Goal: Find specific page/section: Find specific page/section

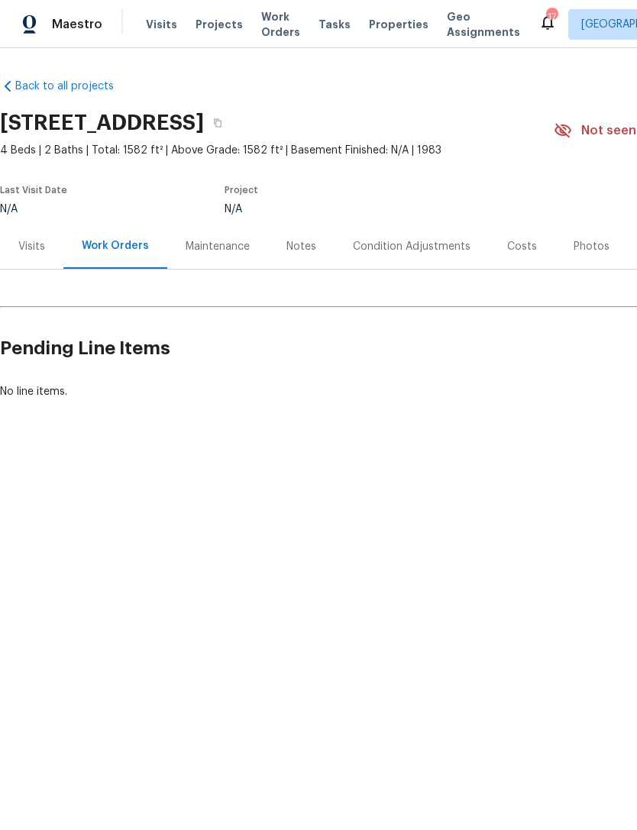
click at [286, 28] on span "Properties" at bounding box center [399, 24] width 60 height 15
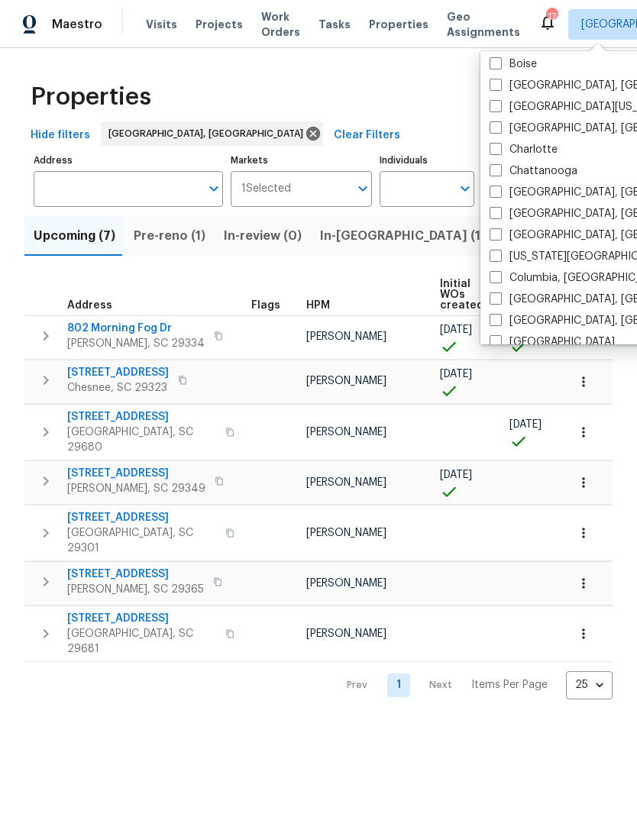
scroll to position [150, 0]
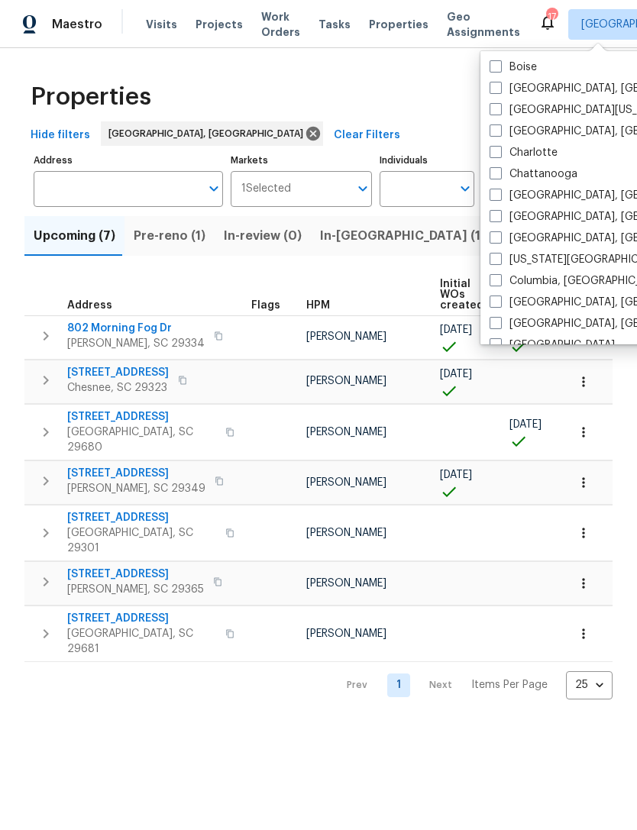
click at [286, 128] on span at bounding box center [495, 130] width 12 height 12
click at [286, 128] on input "[GEOGRAPHIC_DATA], [GEOGRAPHIC_DATA]" at bounding box center [494, 129] width 10 height 10
checkbox input "true"
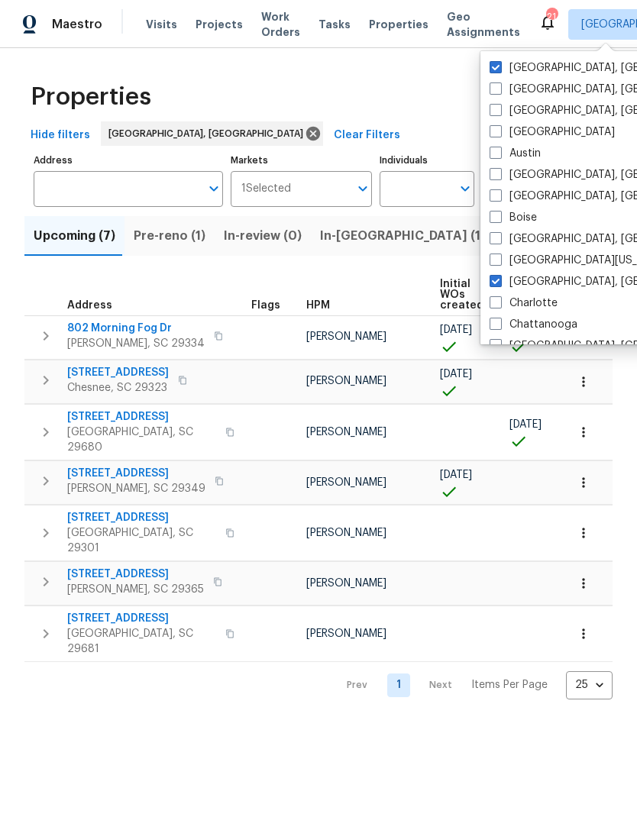
click at [286, 61] on label "[GEOGRAPHIC_DATA], [GEOGRAPHIC_DATA]" at bounding box center [607, 67] width 237 height 15
click at [286, 61] on input "[GEOGRAPHIC_DATA], [GEOGRAPHIC_DATA]" at bounding box center [494, 65] width 10 height 10
checkbox input "false"
click at [286, 93] on div "Properties" at bounding box center [318, 97] width 588 height 49
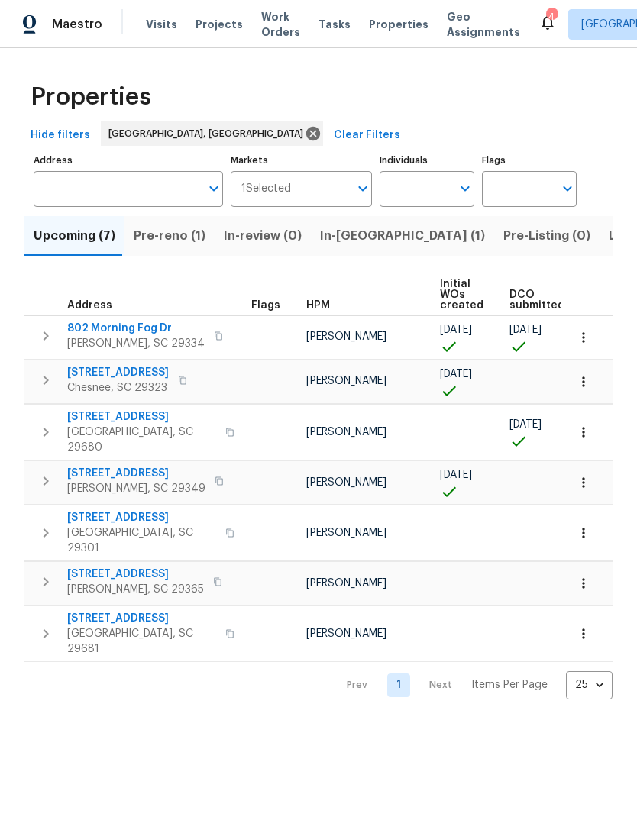
click at [286, 18] on span "Properties" at bounding box center [399, 24] width 60 height 15
click at [170, 20] on span "Visits" at bounding box center [161, 24] width 31 height 15
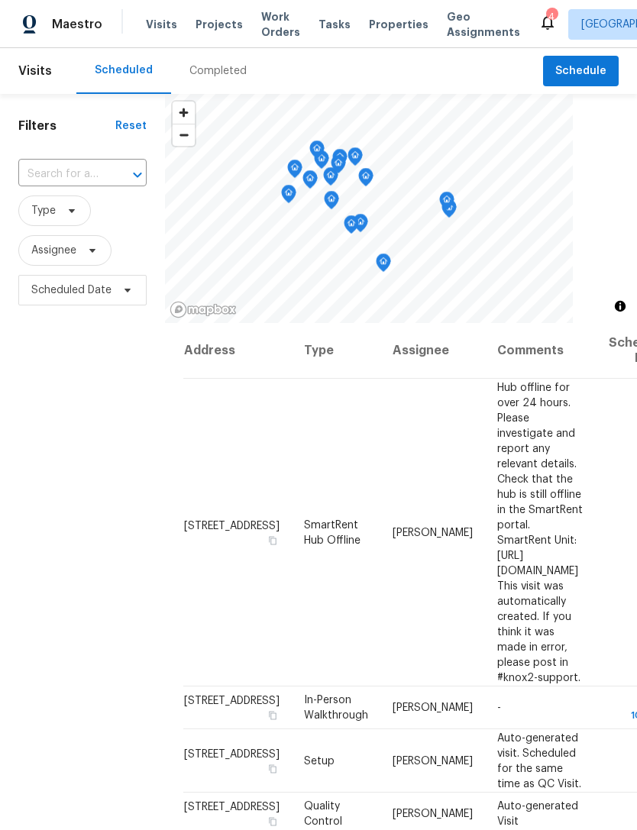
click at [286, 28] on span "Properties" at bounding box center [399, 24] width 60 height 15
